Goal: Entertainment & Leisure: Consume media (video, audio)

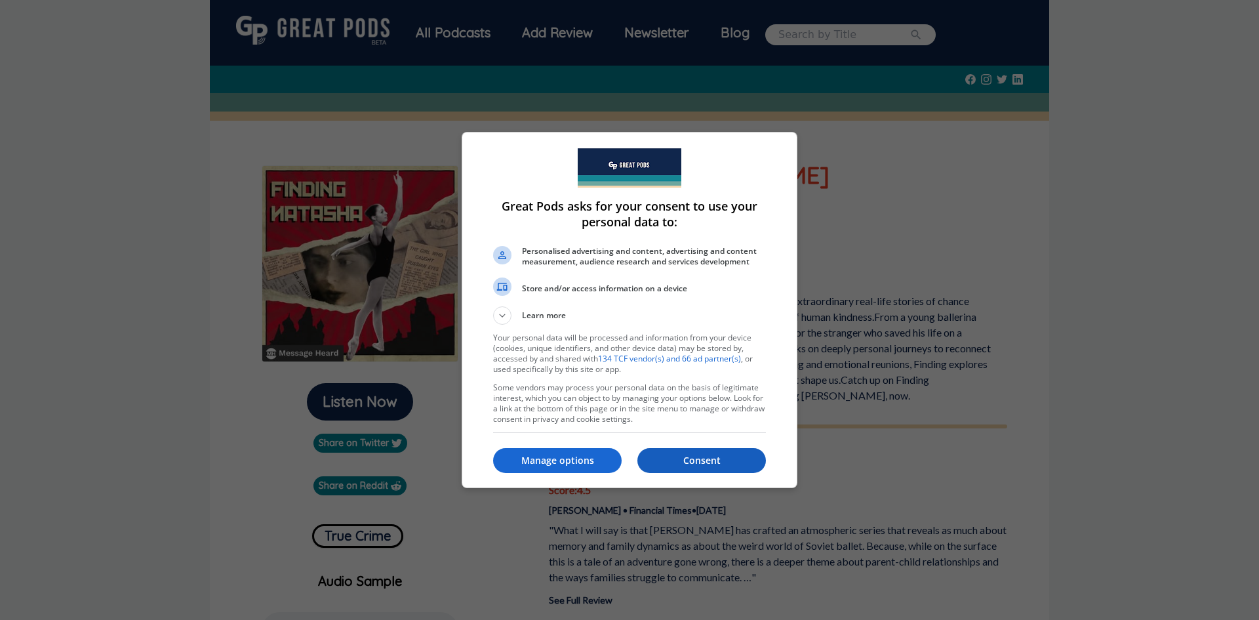
click at [723, 453] on button "Consent" at bounding box center [701, 460] width 129 height 25
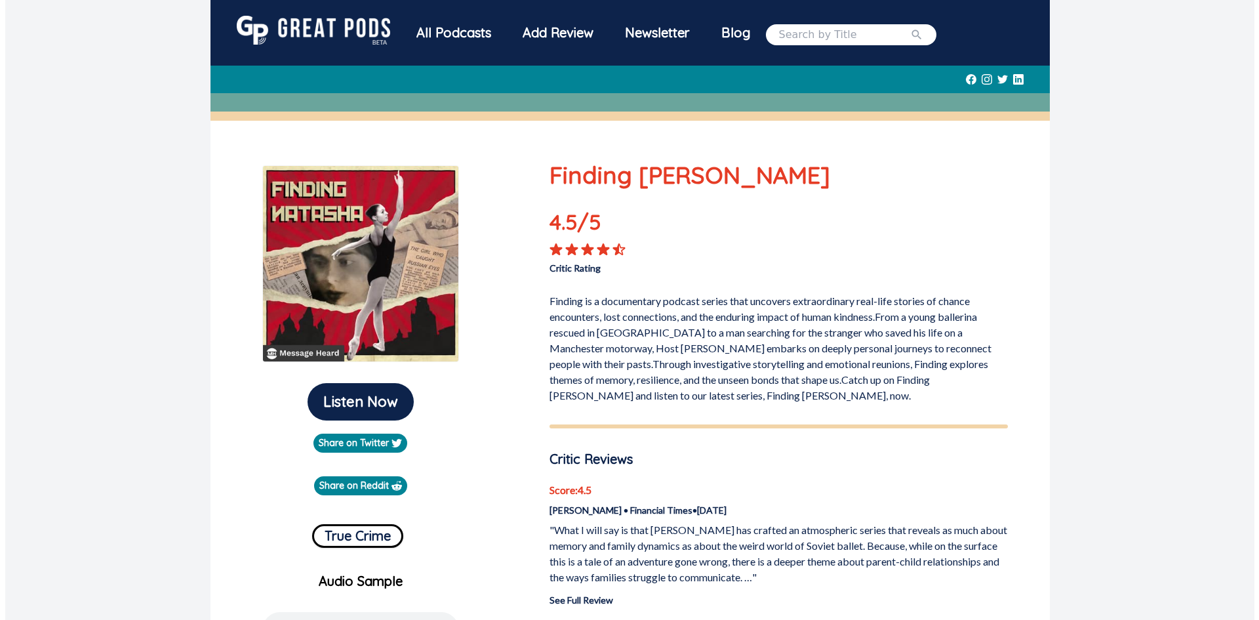
scroll to position [525, 0]
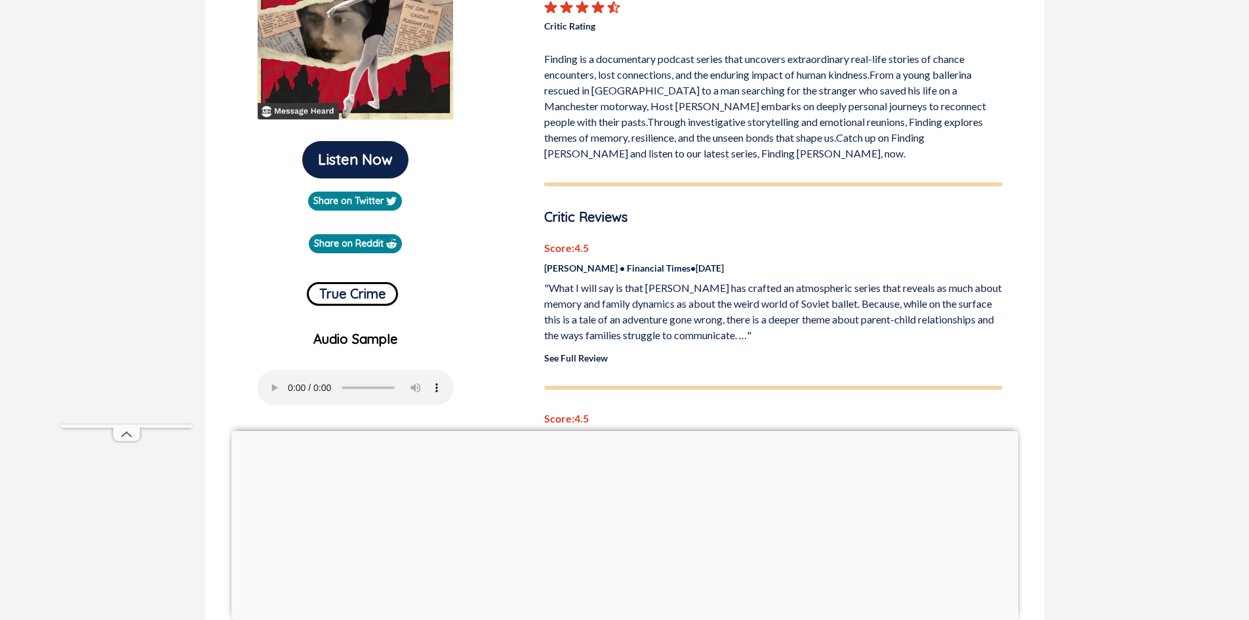
scroll to position [142, 0]
